Goal: Feedback & Contribution: Leave review/rating

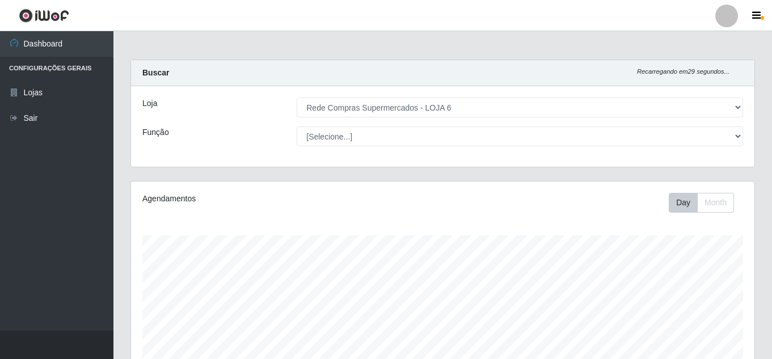
select select "398"
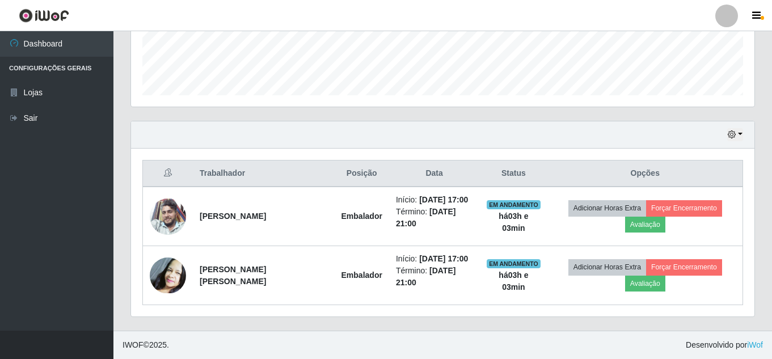
scroll to position [235, 623]
click at [741, 134] on button "button" at bounding box center [735, 134] width 16 height 13
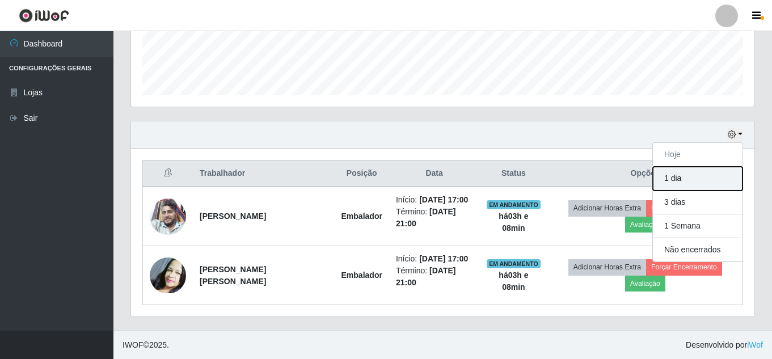
click at [693, 182] on button "1 dia" at bounding box center [698, 179] width 90 height 24
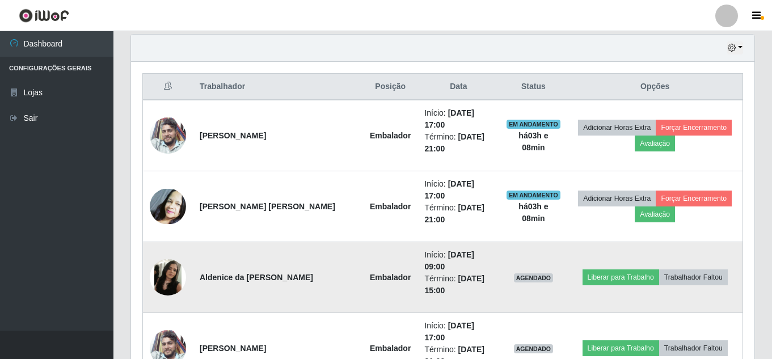
scroll to position [481, 0]
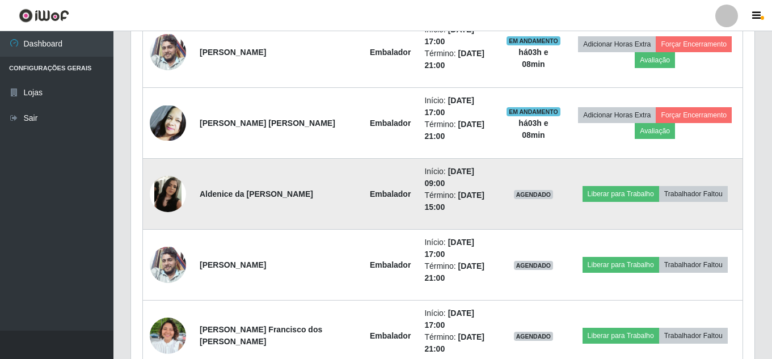
click at [167, 176] on img at bounding box center [168, 194] width 36 height 36
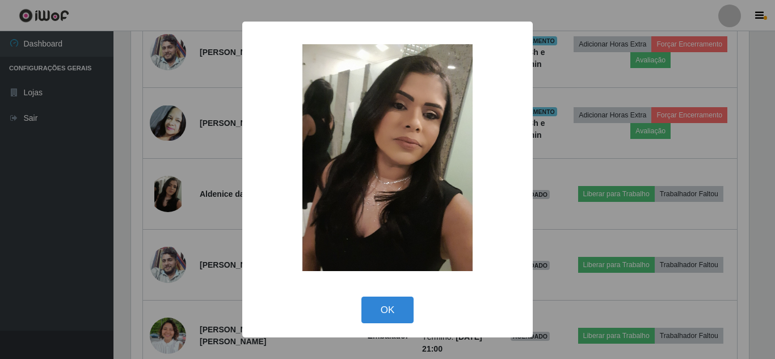
click at [169, 159] on div "× OK Cancel" at bounding box center [387, 179] width 775 height 359
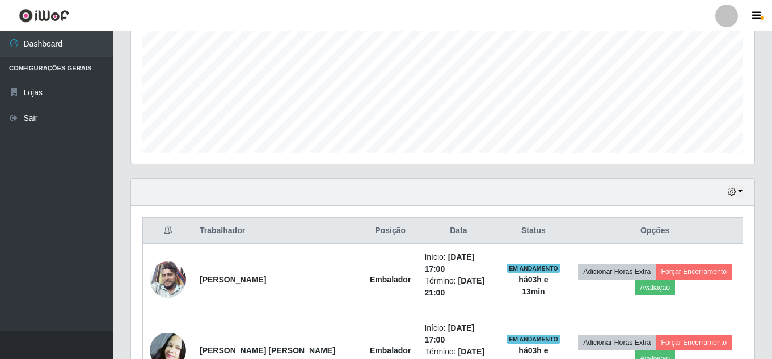
scroll to position [254, 0]
click at [740, 192] on button "button" at bounding box center [735, 191] width 16 height 13
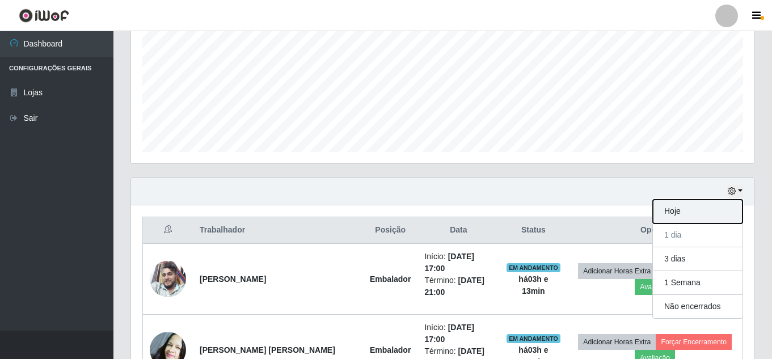
click at [696, 216] on button "Hoje" at bounding box center [698, 212] width 90 height 24
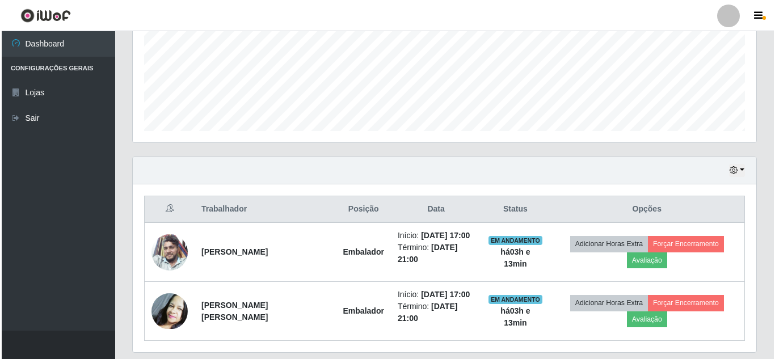
scroll to position [310, 0]
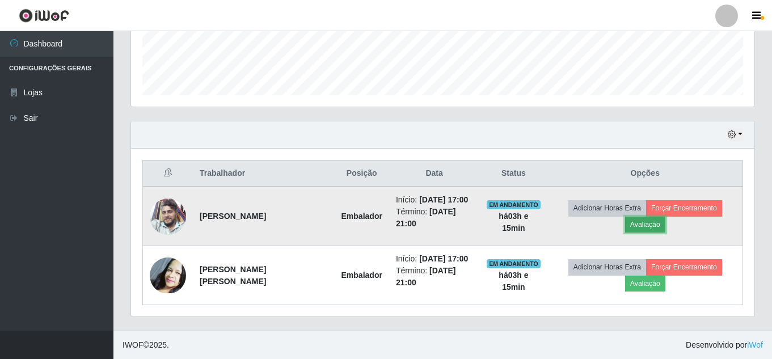
click at [648, 225] on button "Avaliação" at bounding box center [645, 225] width 40 height 16
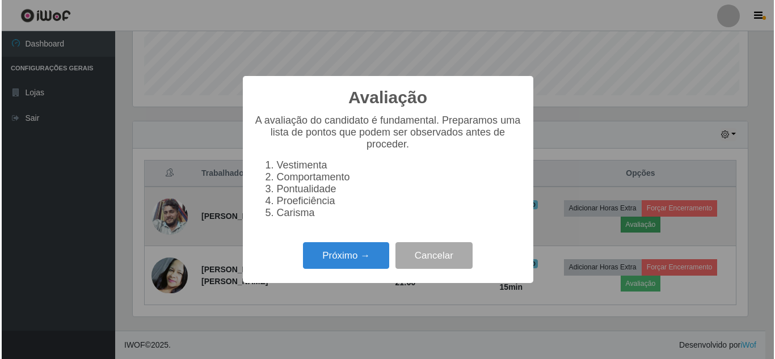
scroll to position [235, 618]
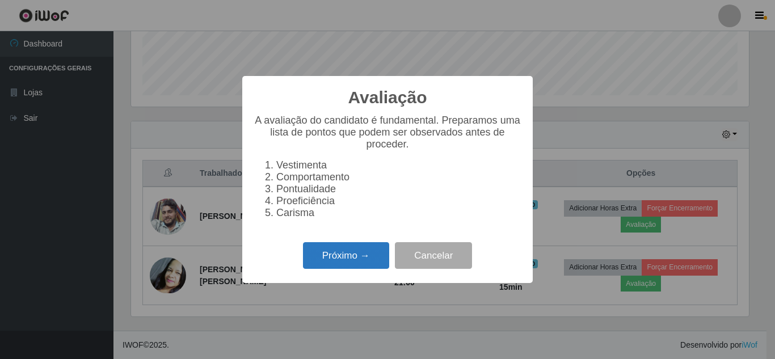
click at [365, 266] on button "Próximo →" at bounding box center [346, 255] width 86 height 27
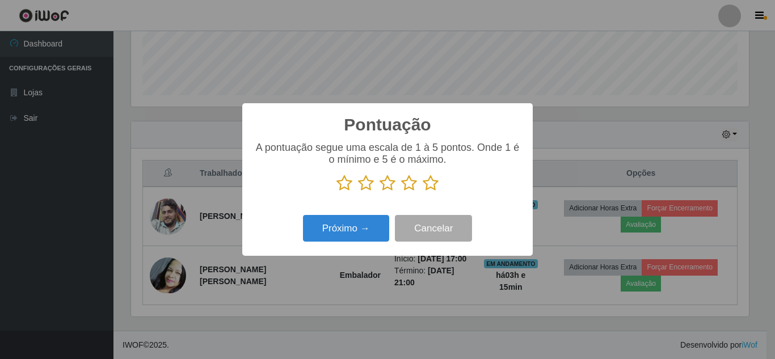
click at [434, 184] on icon at bounding box center [431, 183] width 16 height 17
click at [423, 192] on input "radio" at bounding box center [423, 192] width 0 height 0
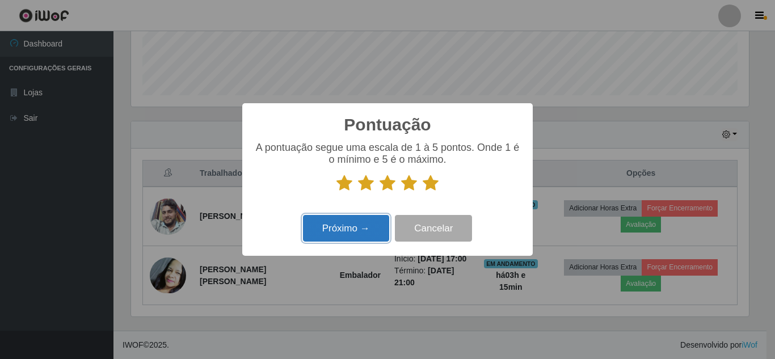
click at [359, 231] on button "Próximo →" at bounding box center [346, 228] width 86 height 27
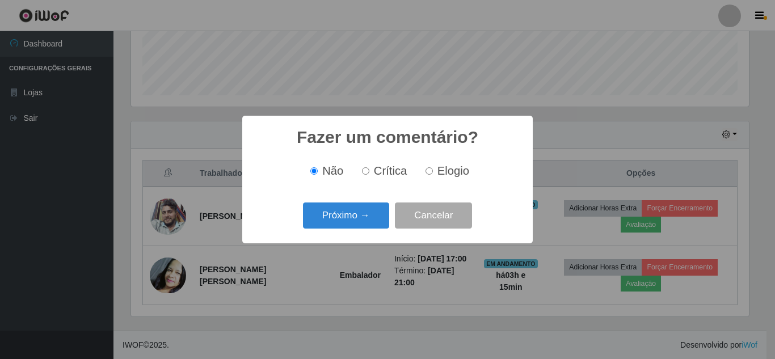
click at [447, 167] on span "Elogio" at bounding box center [453, 171] width 32 height 12
click at [433, 167] on input "Elogio" at bounding box center [428, 170] width 7 height 7
radio input "true"
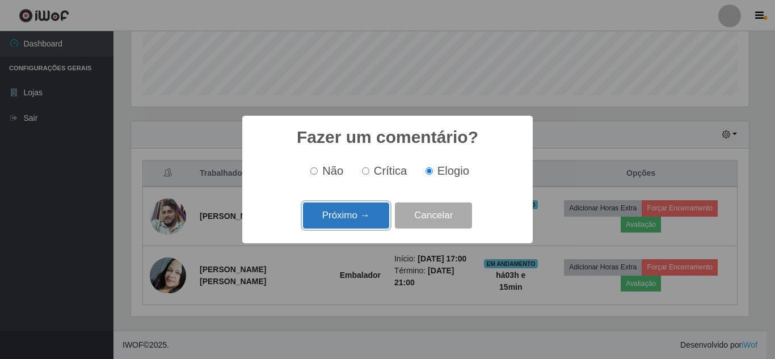
click at [355, 213] on button "Próximo →" at bounding box center [346, 216] width 86 height 27
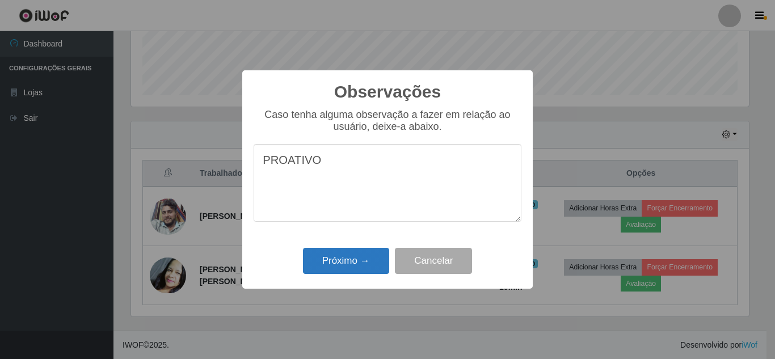
type textarea "PROATIVO"
click at [353, 262] on button "Próximo →" at bounding box center [346, 261] width 86 height 27
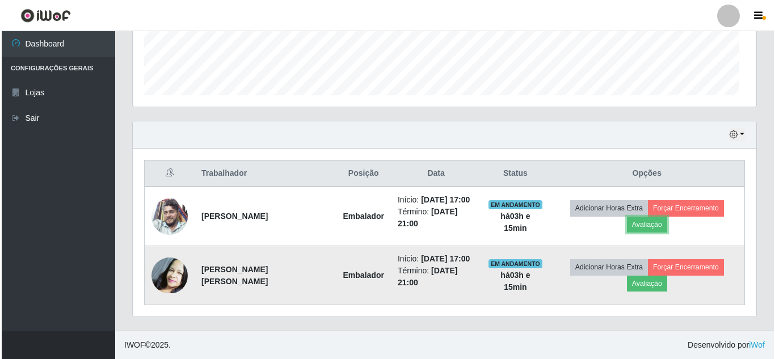
scroll to position [235, 623]
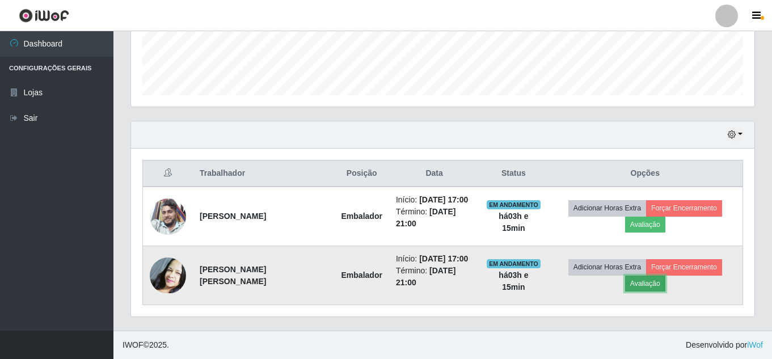
click at [646, 285] on button "Avaliação" at bounding box center [645, 284] width 40 height 16
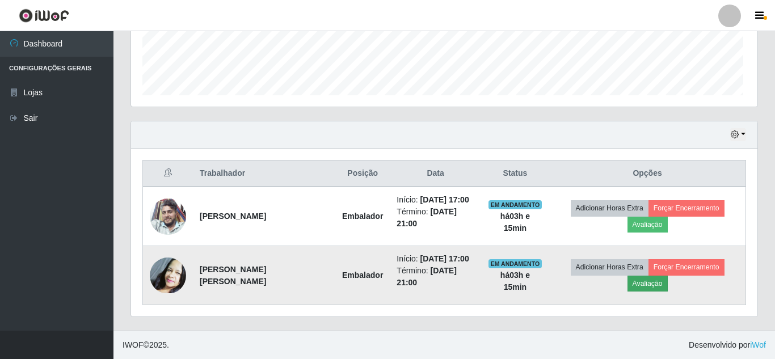
scroll to position [235, 618]
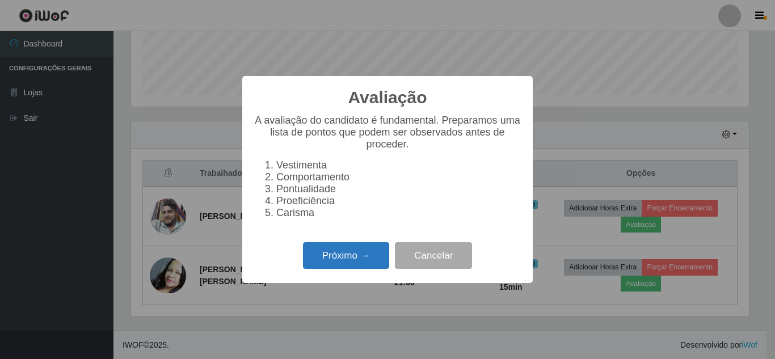
click at [356, 261] on button "Próximo →" at bounding box center [346, 255] width 86 height 27
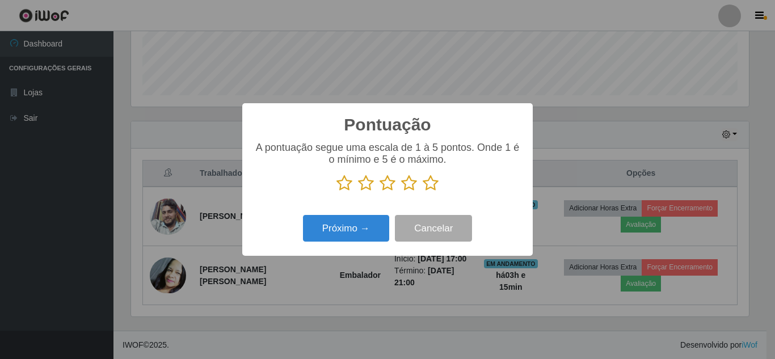
click at [429, 188] on icon at bounding box center [431, 183] width 16 height 17
click at [423, 192] on input "radio" at bounding box center [423, 192] width 0 height 0
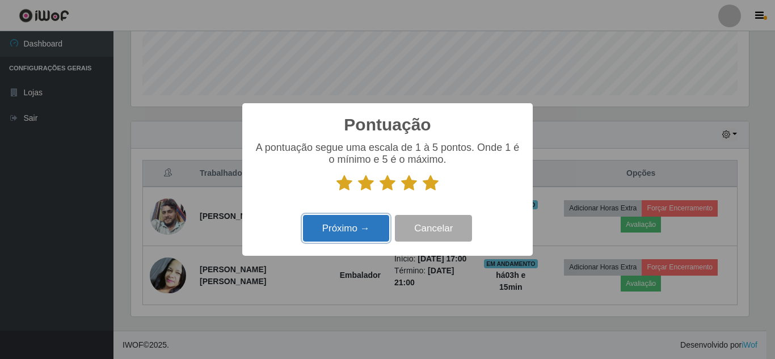
click at [333, 230] on button "Próximo →" at bounding box center [346, 228] width 86 height 27
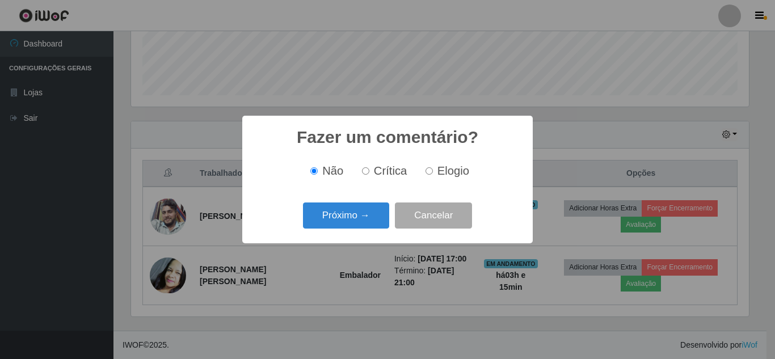
click at [446, 174] on span "Elogio" at bounding box center [453, 171] width 32 height 12
click at [433, 174] on input "Elogio" at bounding box center [428, 170] width 7 height 7
radio input "true"
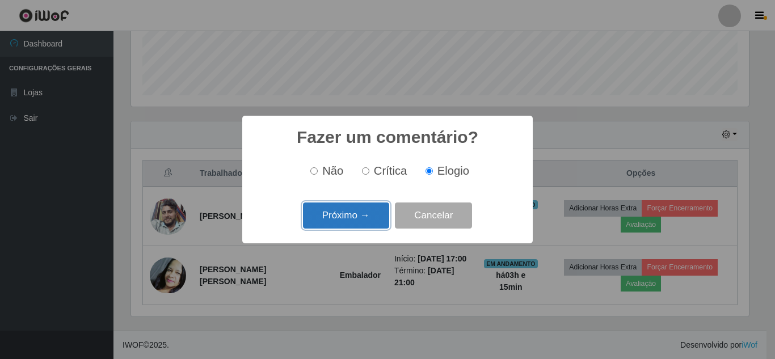
click at [349, 218] on button "Próximo →" at bounding box center [346, 216] width 86 height 27
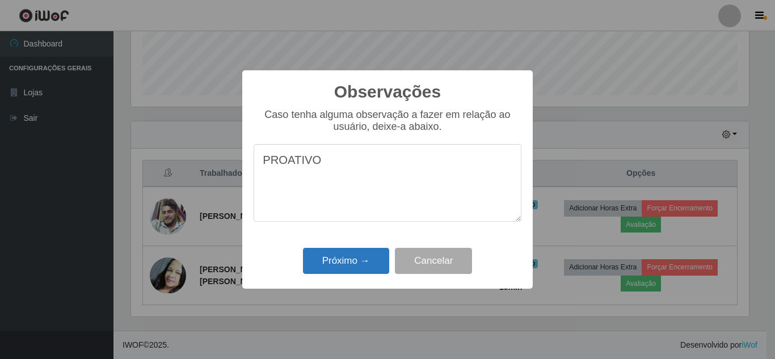
type textarea "PROATIVO"
click at [347, 257] on button "Próximo →" at bounding box center [346, 261] width 86 height 27
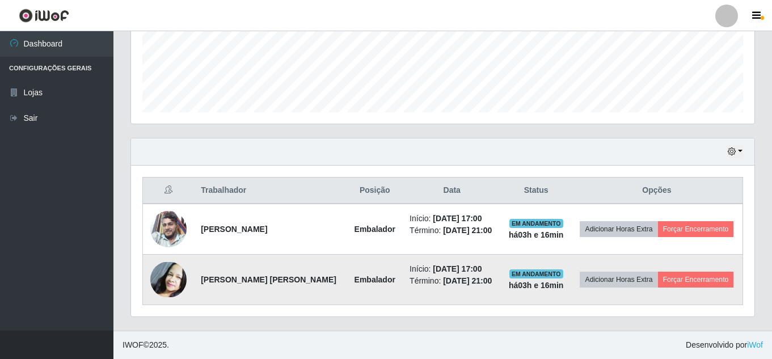
scroll to position [293, 0]
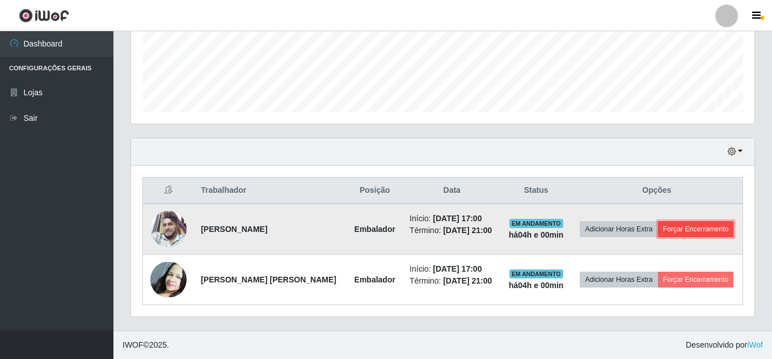
click at [701, 228] on button "Forçar Encerramento" at bounding box center [696, 229] width 76 height 16
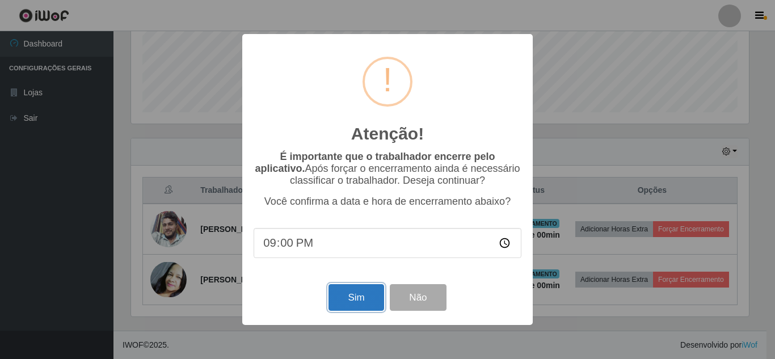
click at [355, 301] on button "Sim" at bounding box center [355, 297] width 55 height 27
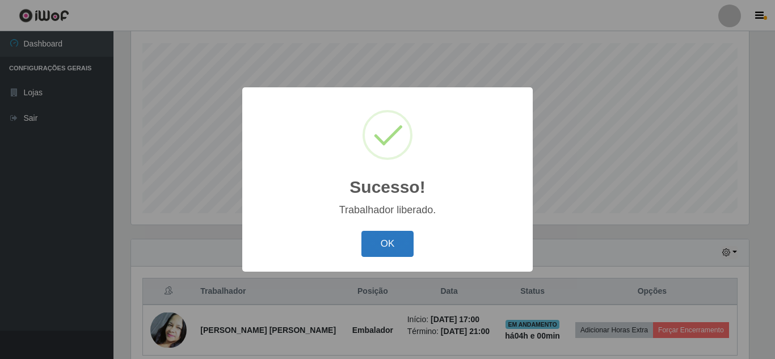
click at [385, 239] on button "OK" at bounding box center [387, 244] width 53 height 27
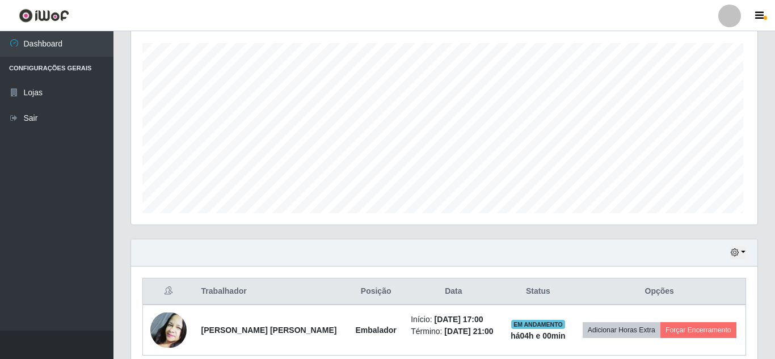
scroll to position [235, 623]
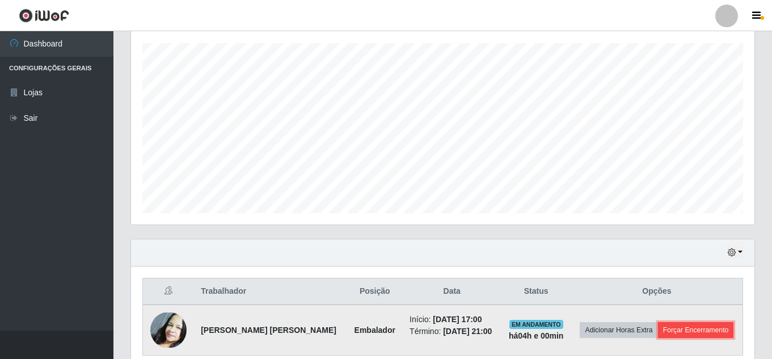
click at [695, 328] on button "Forçar Encerramento" at bounding box center [696, 330] width 76 height 16
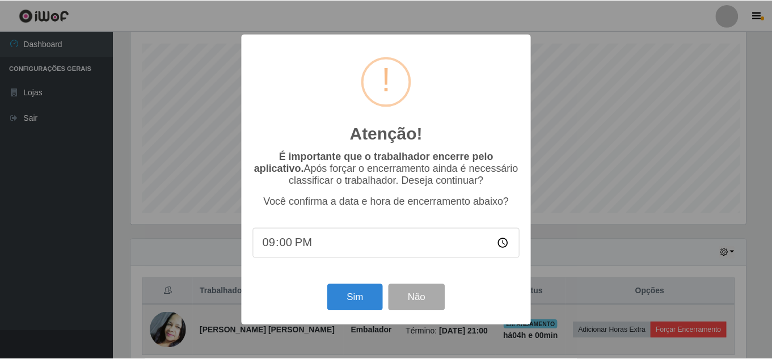
scroll to position [235, 618]
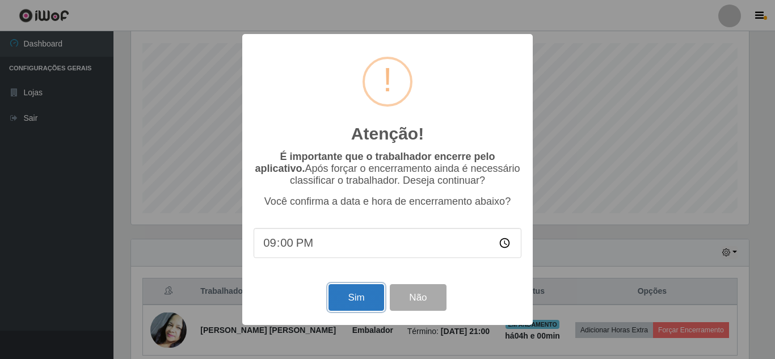
click at [366, 298] on button "Sim" at bounding box center [355, 297] width 55 height 27
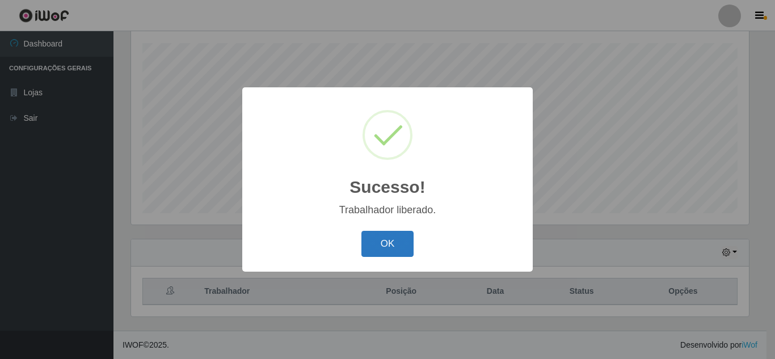
click at [397, 247] on button "OK" at bounding box center [387, 244] width 53 height 27
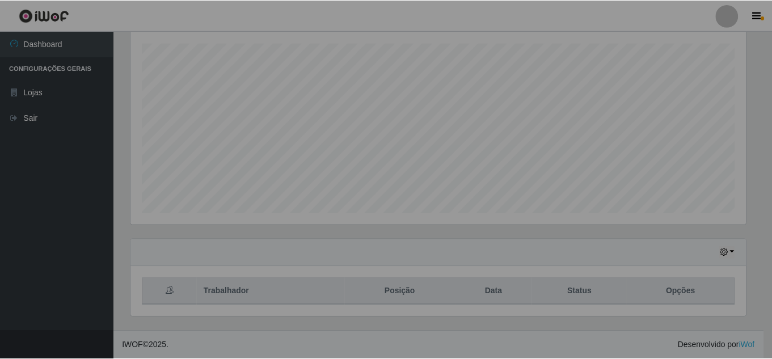
scroll to position [235, 623]
